Goal: Feedback & Contribution: Contribute content

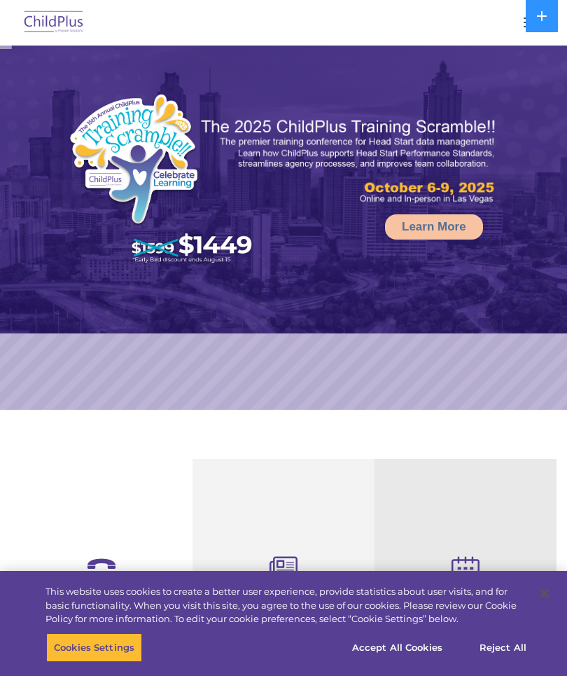
select select "MEDIUM"
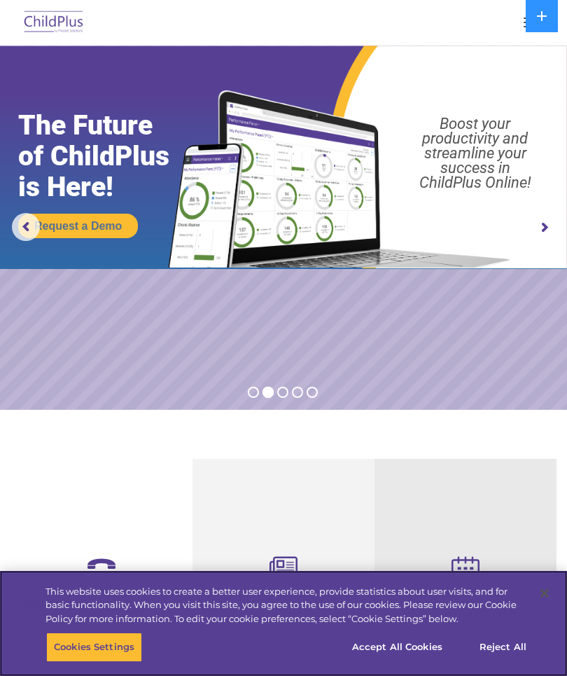
click at [406, 647] on button "Accept All Cookies" at bounding box center [397, 646] width 106 height 29
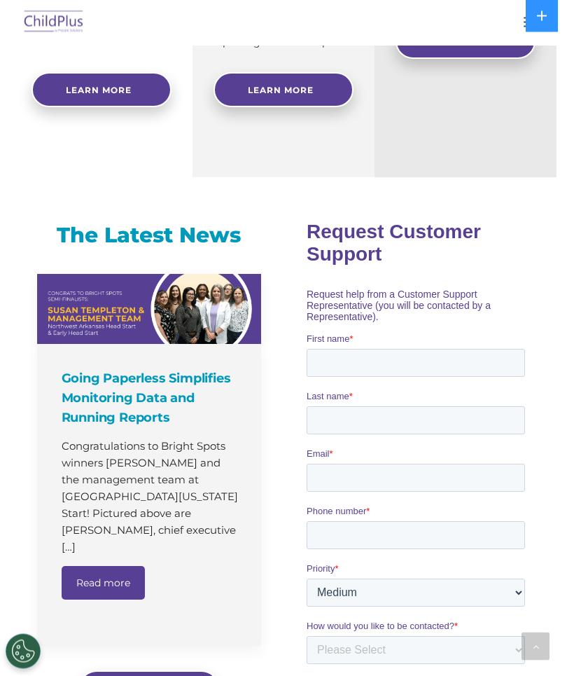
scroll to position [627, 0]
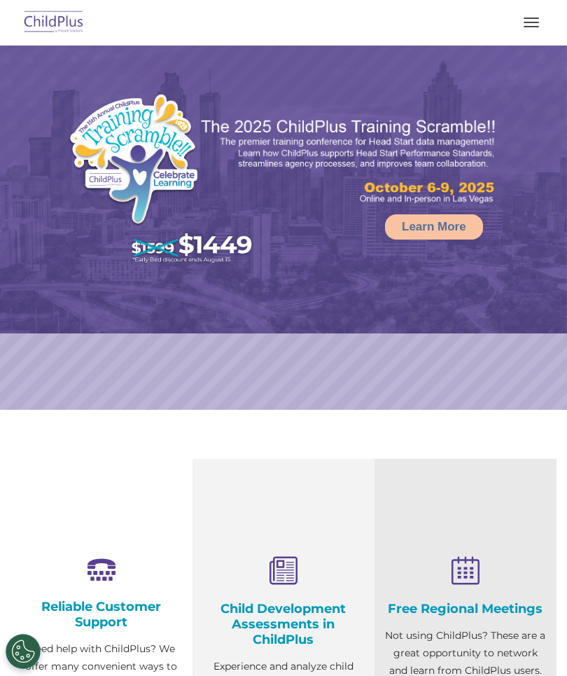
select select "MEDIUM"
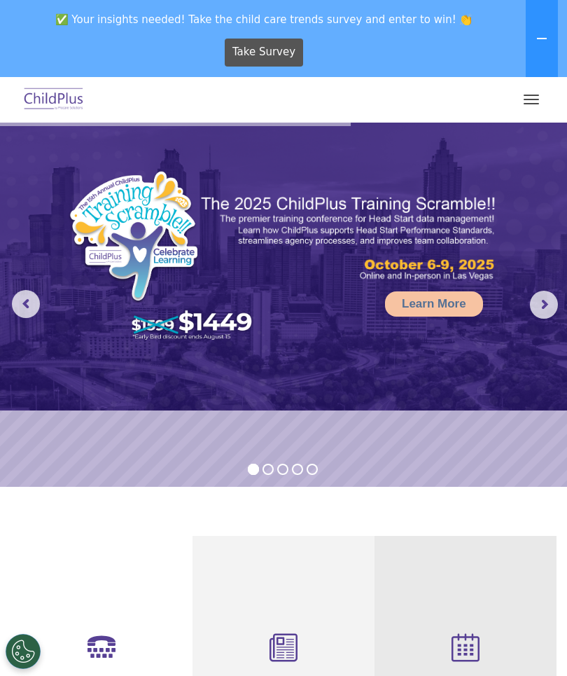
click at [538, 95] on span "button" at bounding box center [531, 95] width 15 height 1
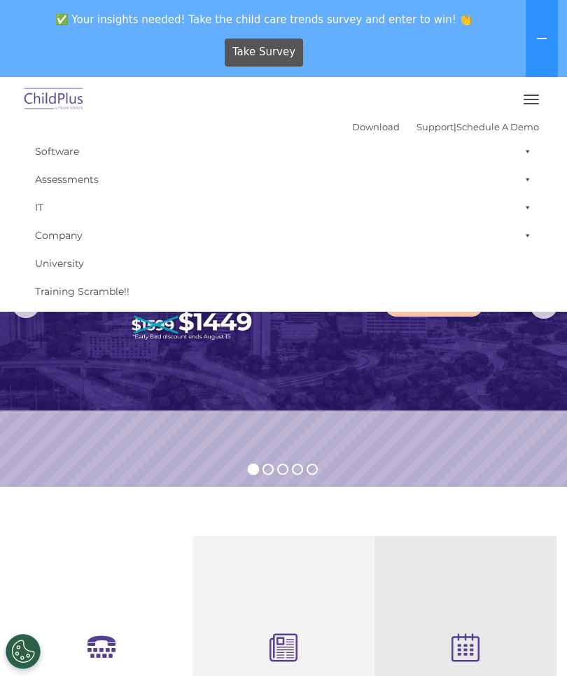
click at [344, 354] on img at bounding box center [283, 267] width 567 height 288
click at [371, 362] on img at bounding box center [283, 267] width 567 height 288
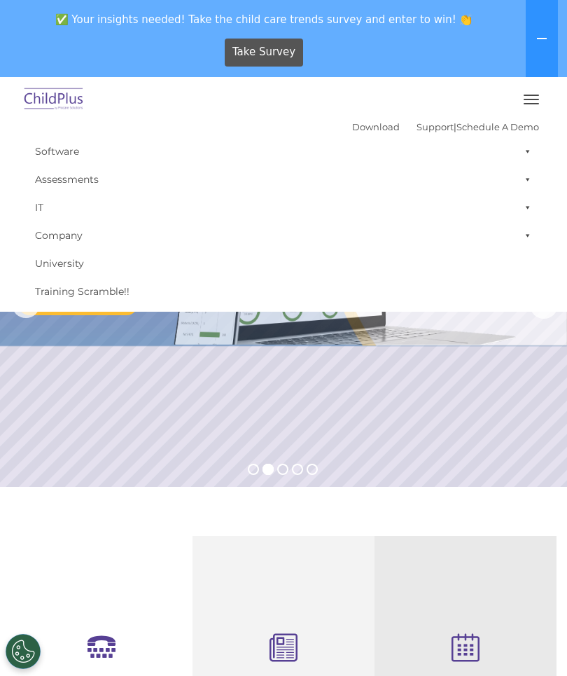
click at [68, 29] on span "✅ Your insights needed! Take the child care trends survey and enter to win! 👏" at bounding box center [264, 19] width 517 height 27
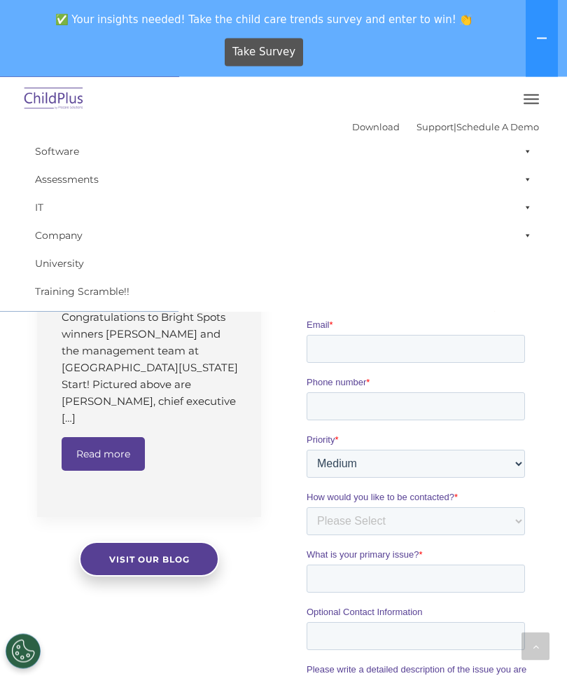
scroll to position [917, 0]
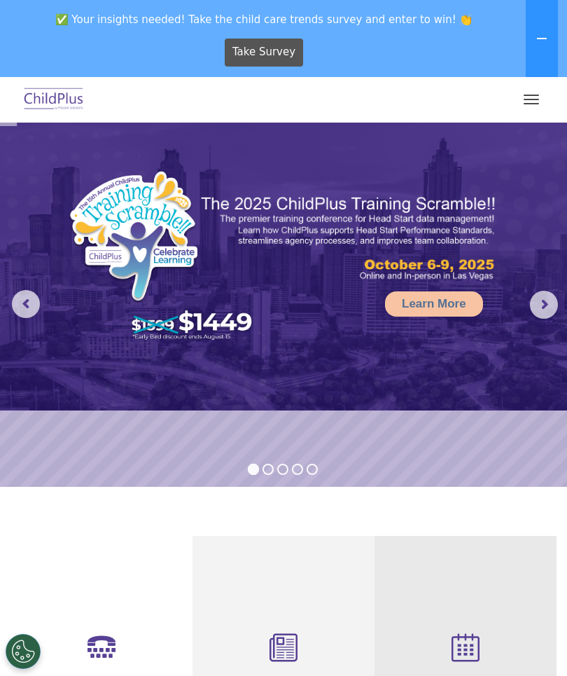
select select "MEDIUM"
click at [529, 99] on span "button" at bounding box center [531, 99] width 15 height 1
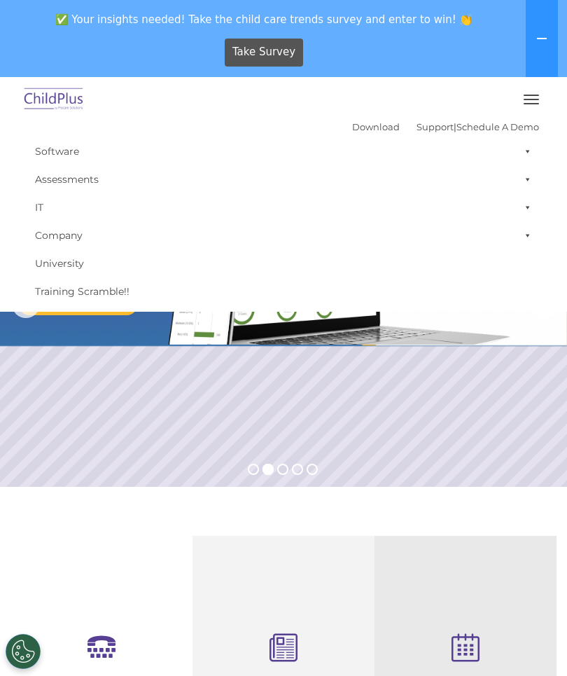
click at [310, 346] on img at bounding box center [283, 234] width 567 height 223
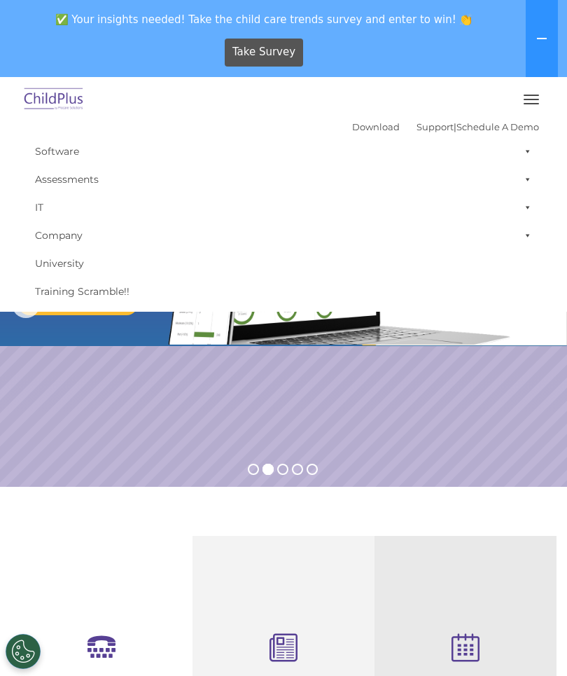
click at [462, 47] on div "Take Survey" at bounding box center [264, 52] width 517 height 39
click at [541, 46] on button at bounding box center [542, 38] width 32 height 77
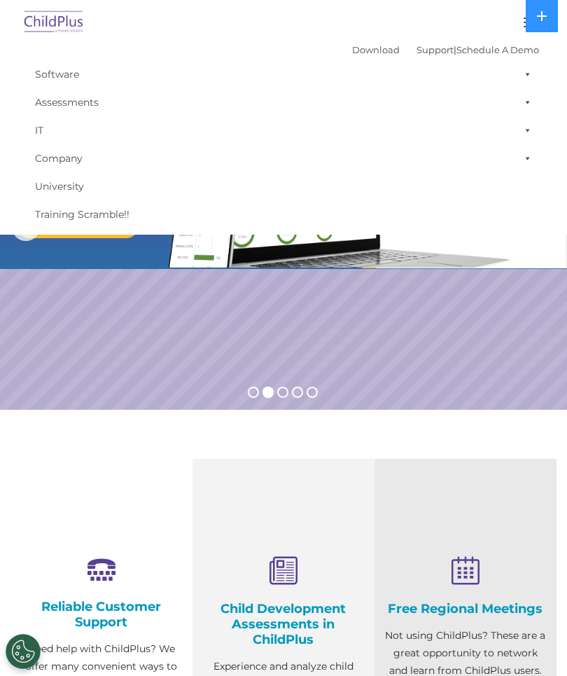
click at [368, 172] on link "Company" at bounding box center [283, 158] width 511 height 28
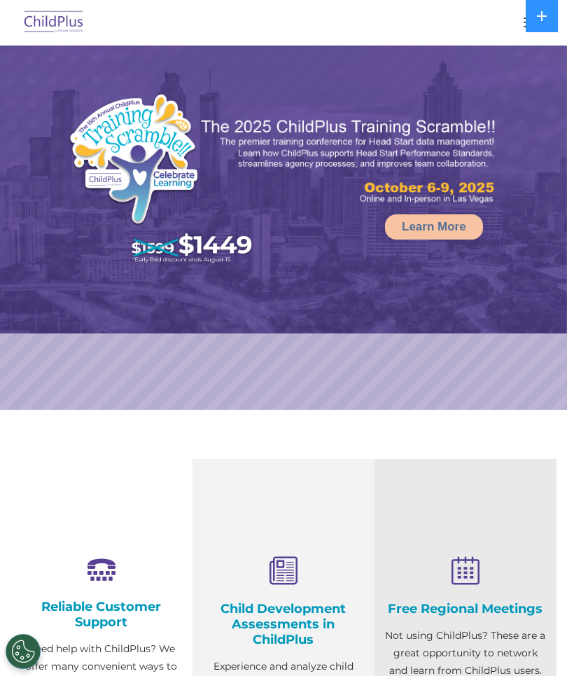
select select "MEDIUM"
